Goal: Task Accomplishment & Management: Use online tool/utility

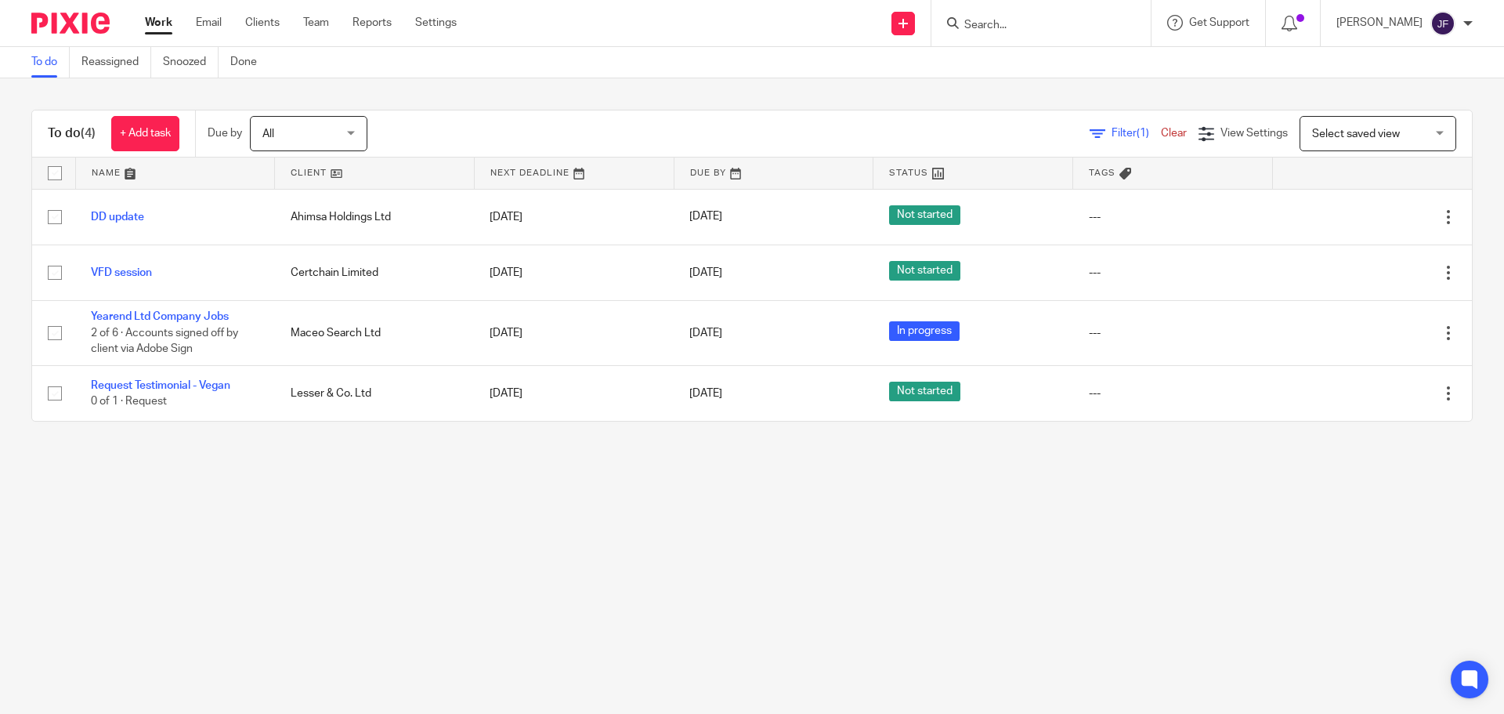
click at [1006, 22] on input "Search" at bounding box center [1033, 26] width 141 height 14
type input "pachama"
click at [1029, 60] on link at bounding box center [1092, 67] width 265 height 36
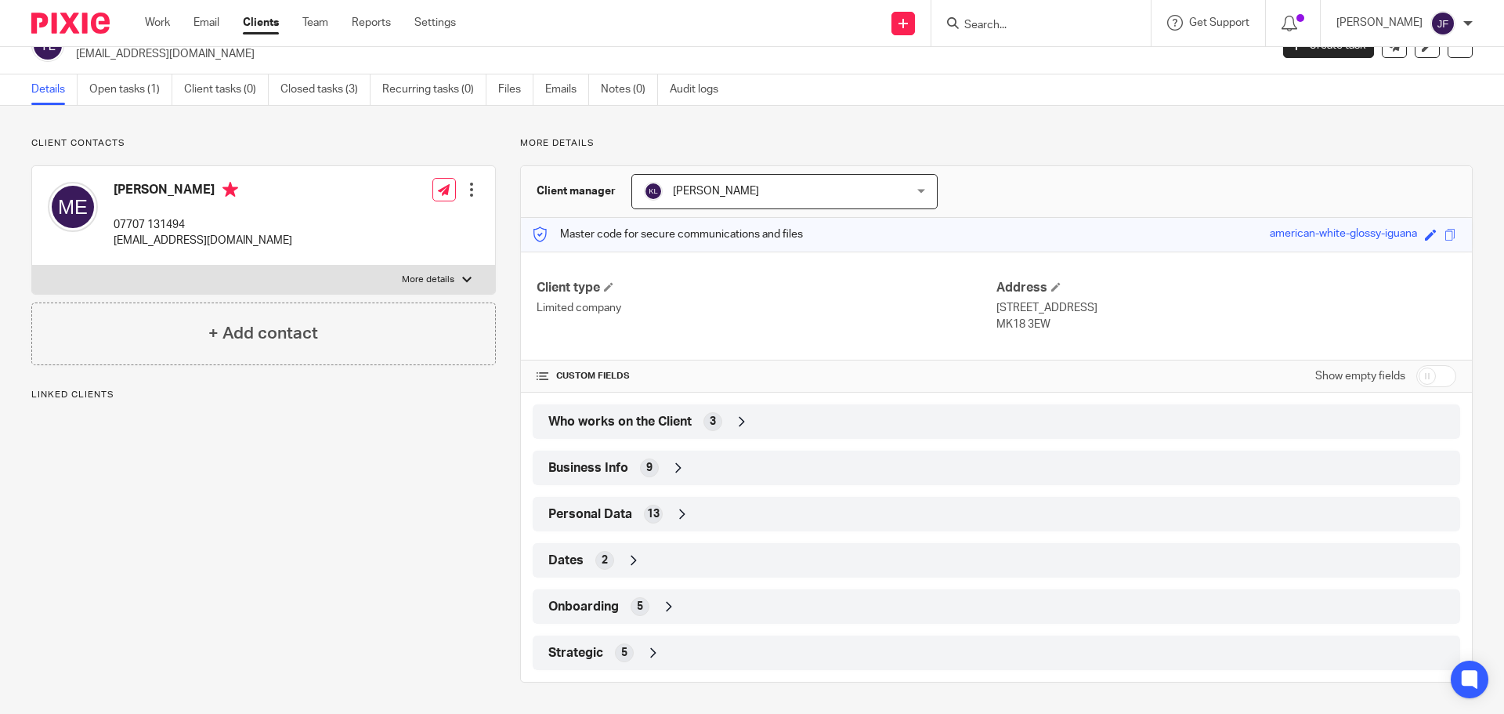
click at [690, 658] on div "Strategic 5" at bounding box center [997, 652] width 904 height 27
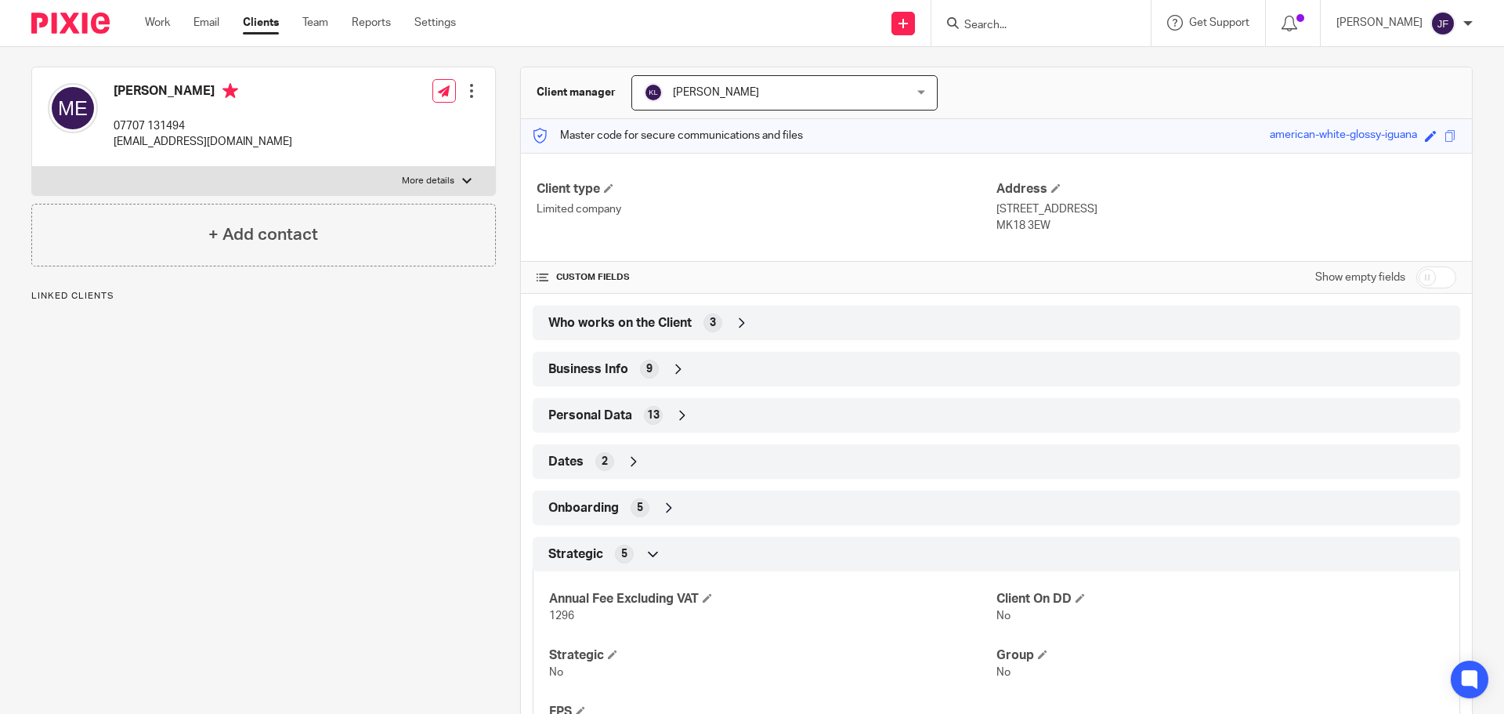
scroll to position [215, 0]
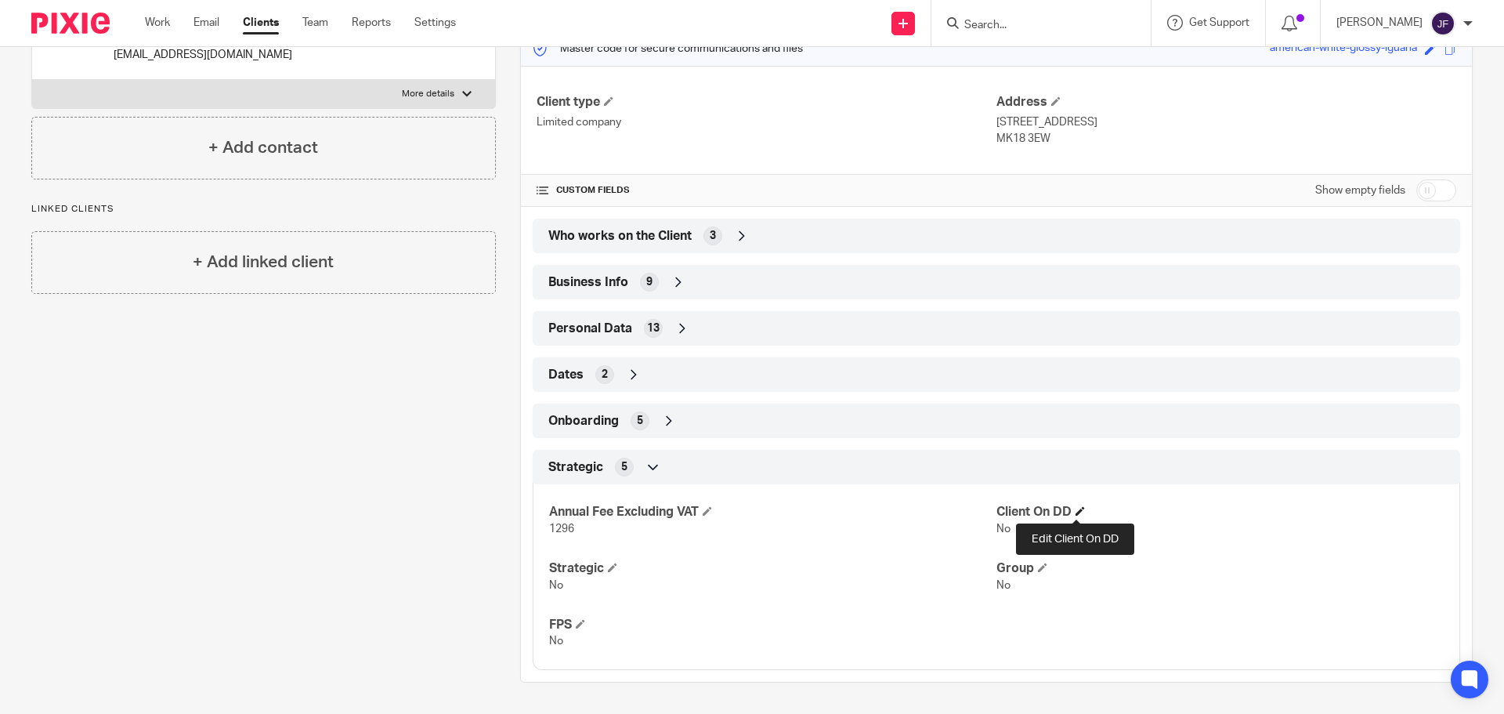
click at [1076, 510] on span at bounding box center [1080, 510] width 9 height 9
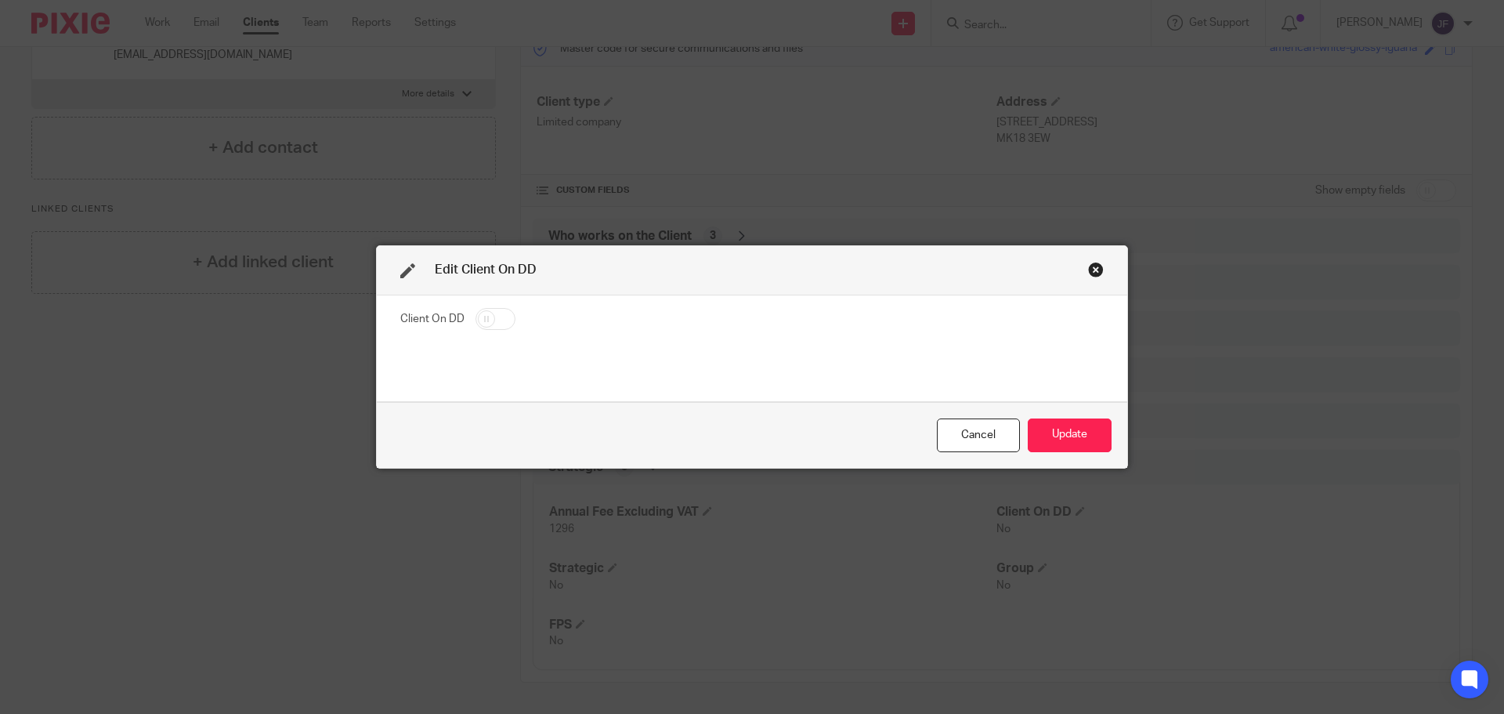
click at [479, 317] on input "checkbox" at bounding box center [496, 319] width 40 height 22
checkbox input "true"
click at [1045, 443] on button "Update" at bounding box center [1070, 435] width 84 height 34
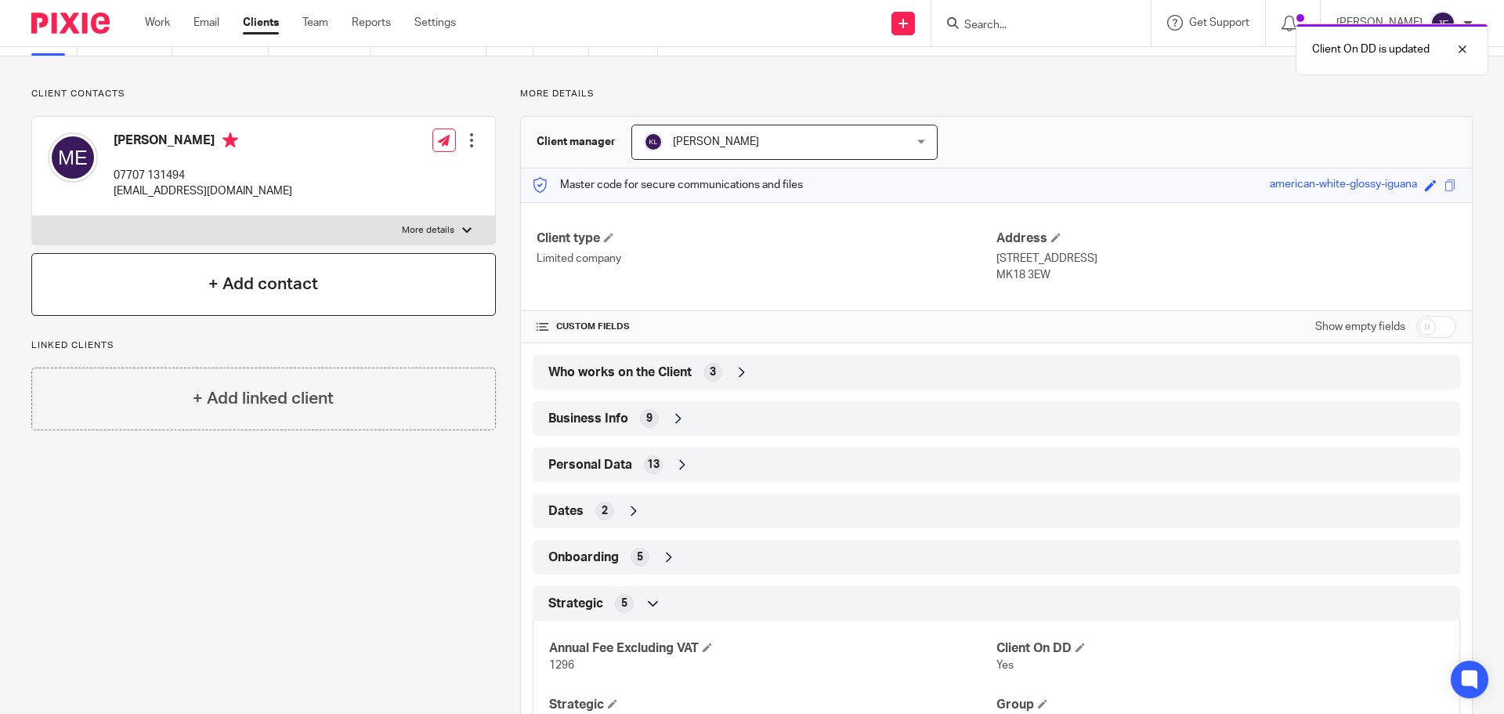
scroll to position [0, 0]
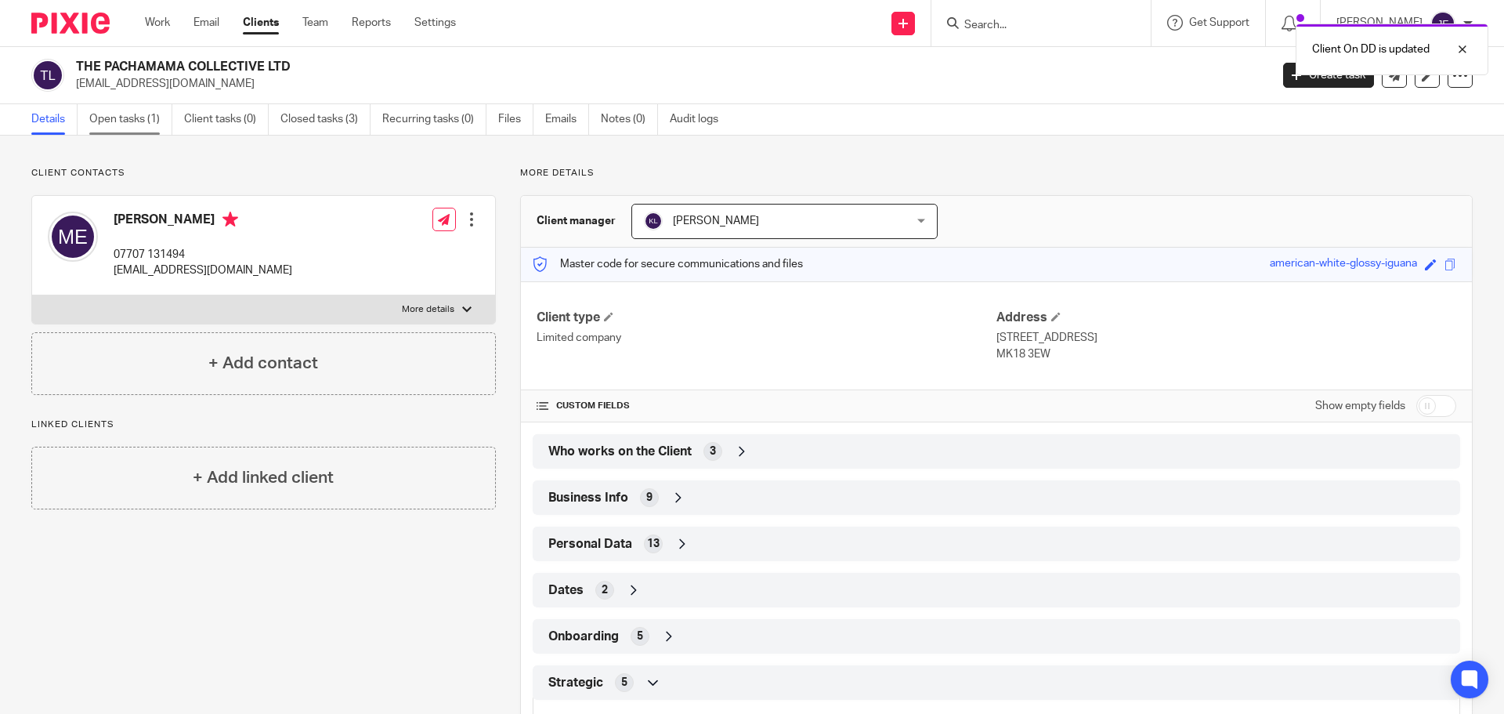
click at [133, 129] on link "Open tasks (1)" at bounding box center [130, 119] width 83 height 31
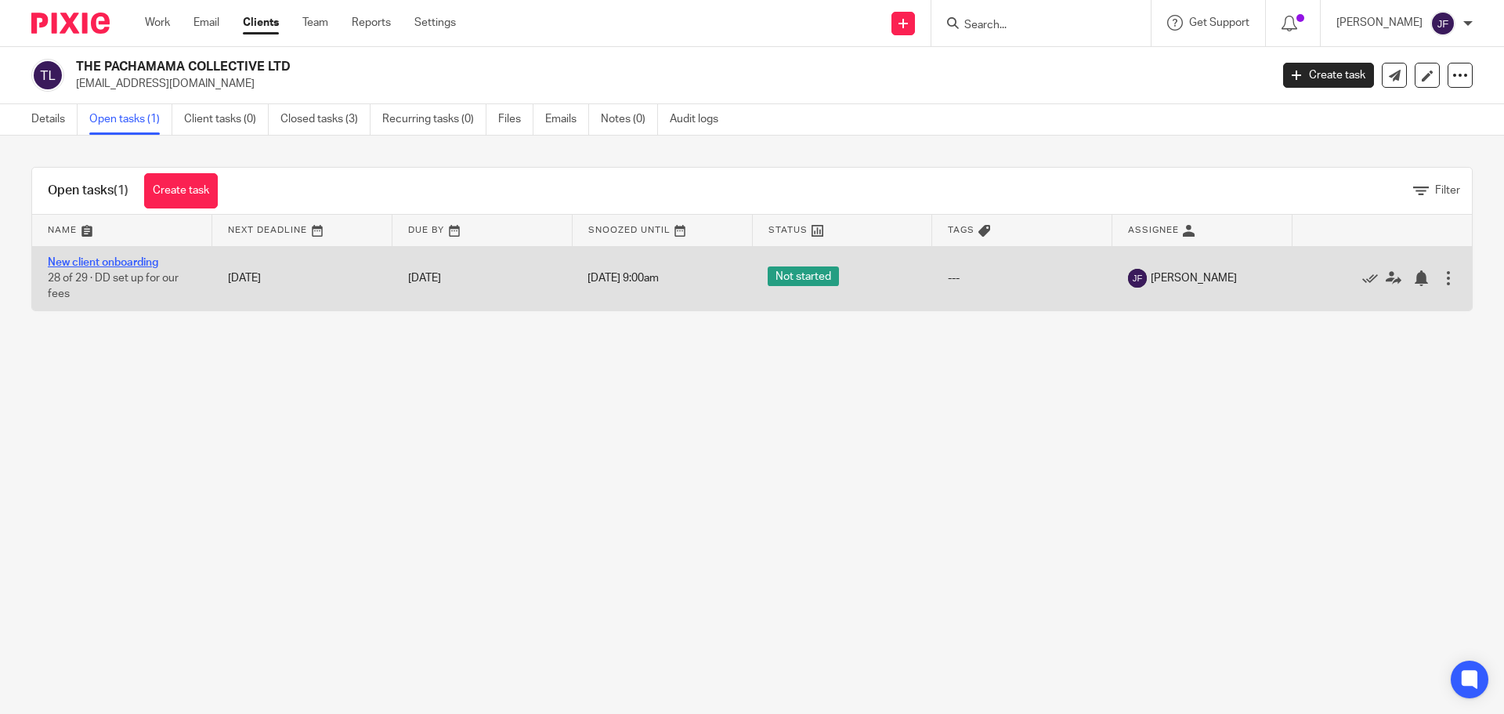
click at [135, 257] on link "New client onboarding" at bounding box center [103, 262] width 110 height 11
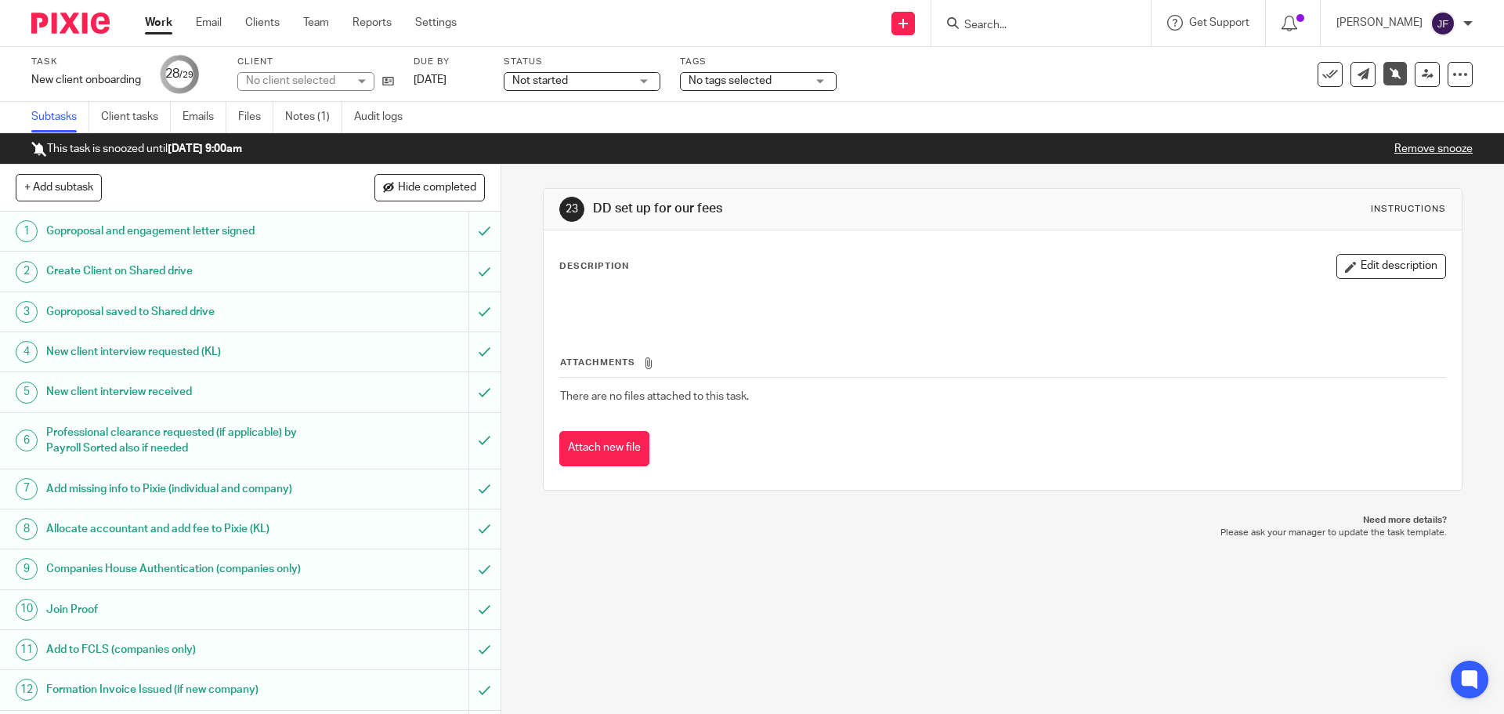
scroll to position [744, 0]
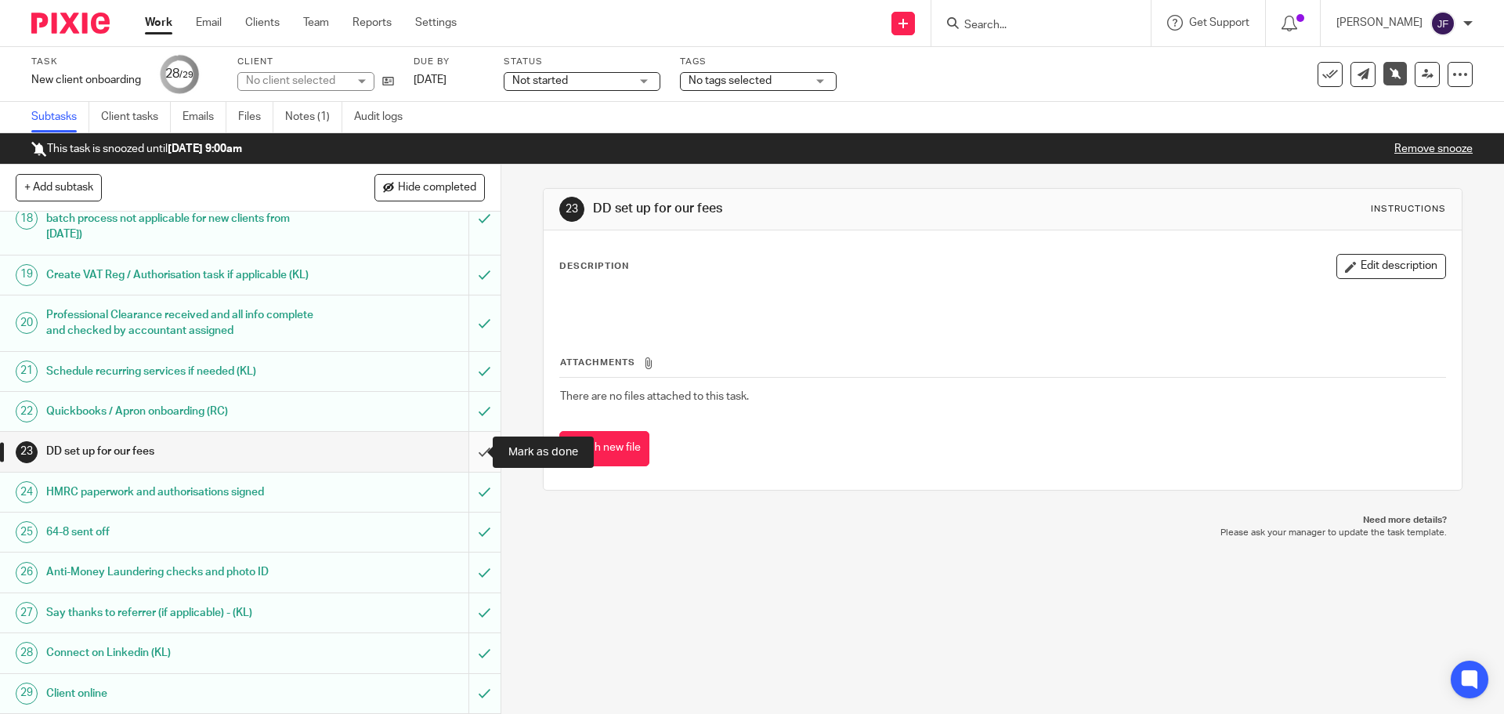
click at [462, 449] on input "submit" at bounding box center [250, 451] width 501 height 39
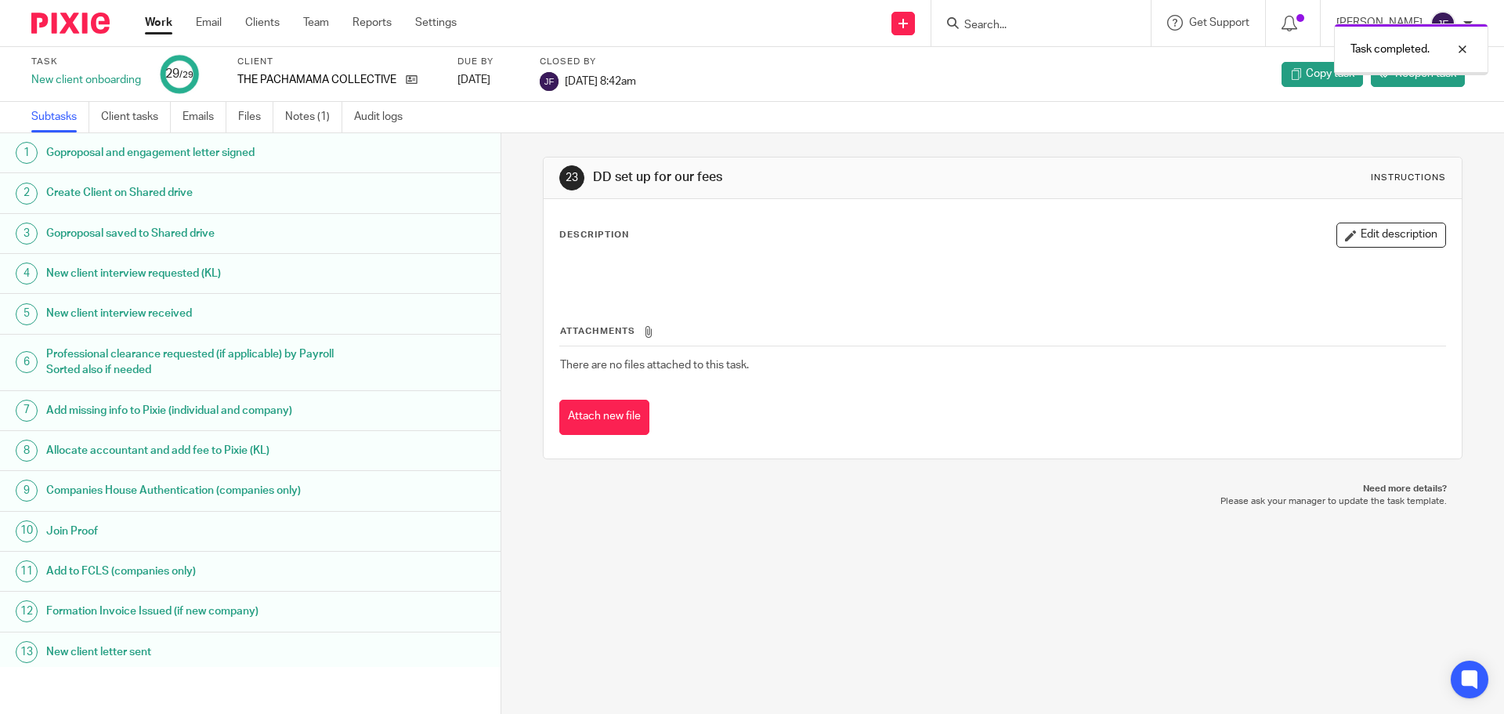
click at [63, 30] on img at bounding box center [70, 23] width 78 height 21
